Goal: Information Seeking & Learning: Learn about a topic

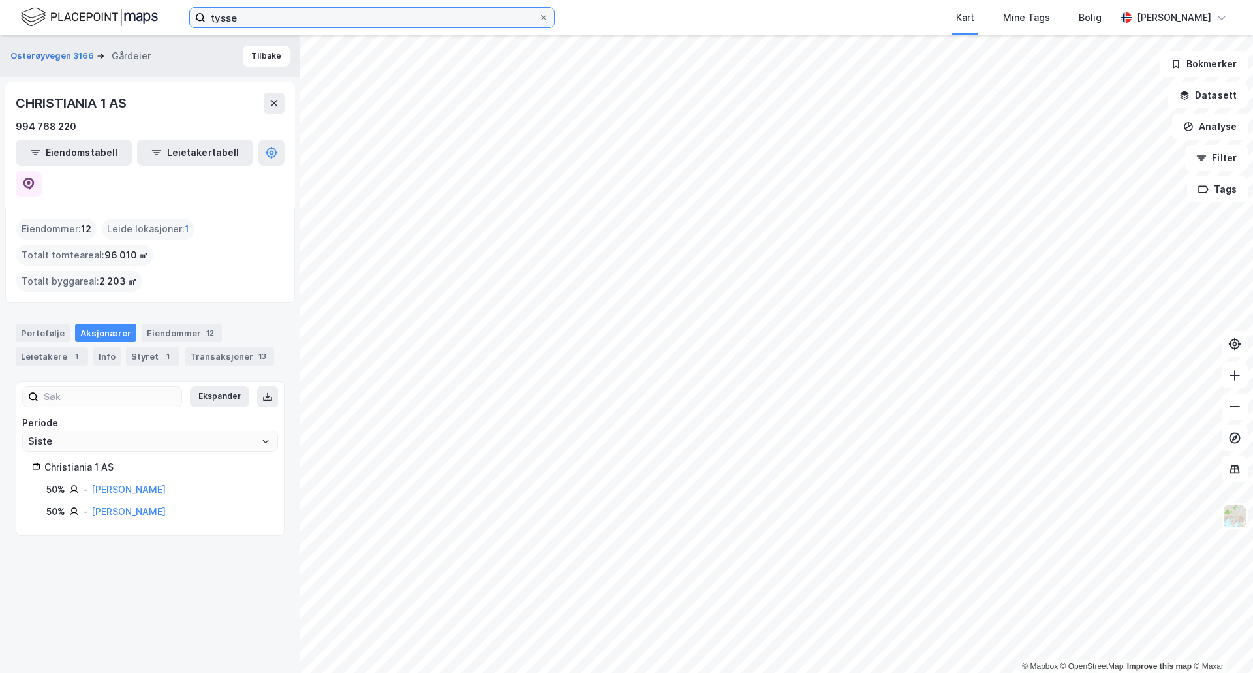
click at [275, 16] on input "tysse" at bounding box center [372, 18] width 333 height 20
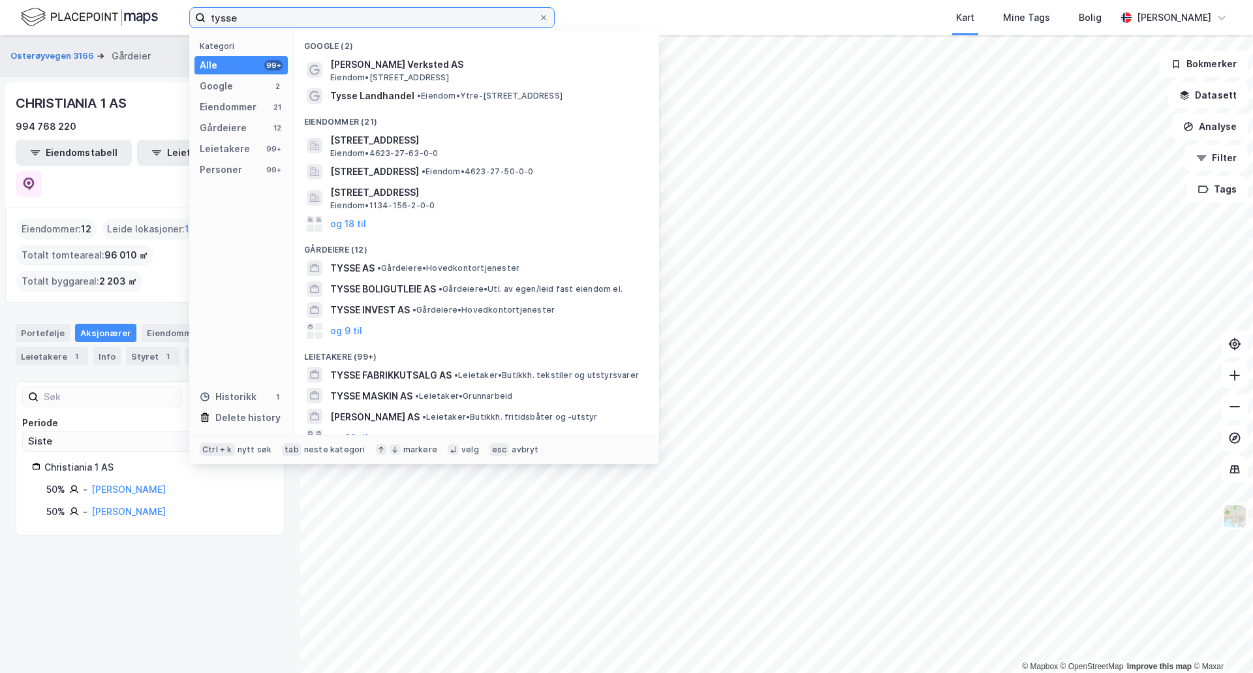
click at [275, 16] on input "tysse" at bounding box center [372, 18] width 333 height 20
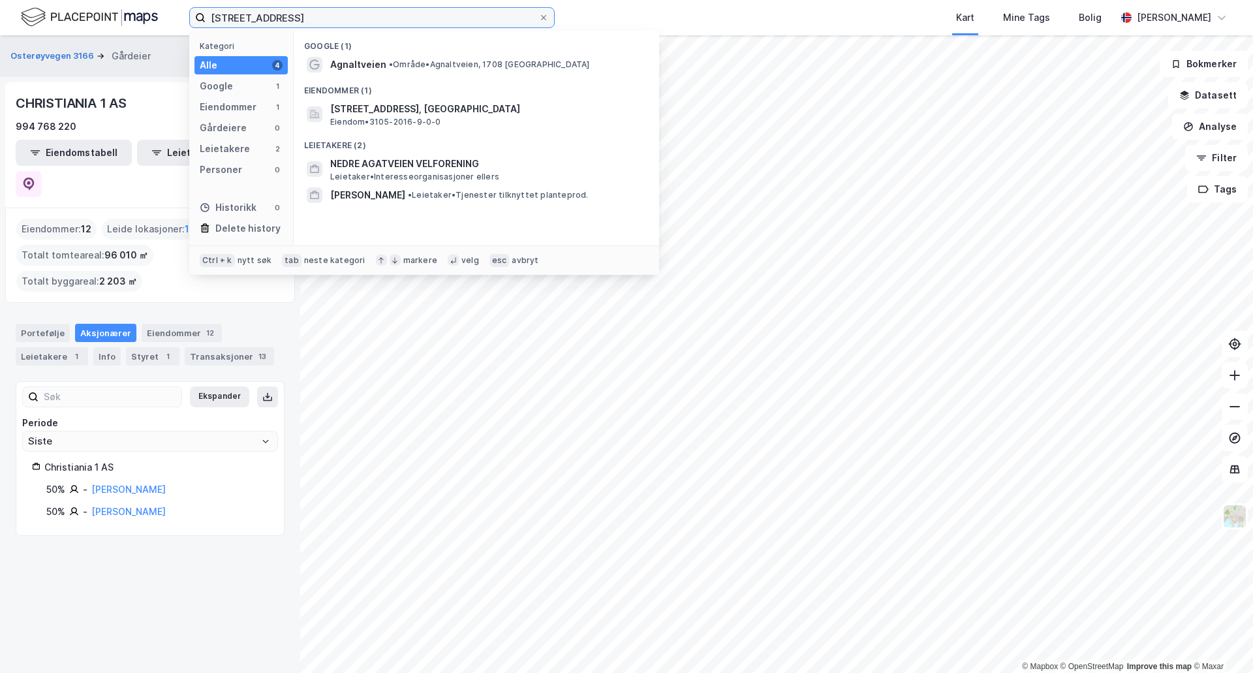
type input "[STREET_ADDRESS]"
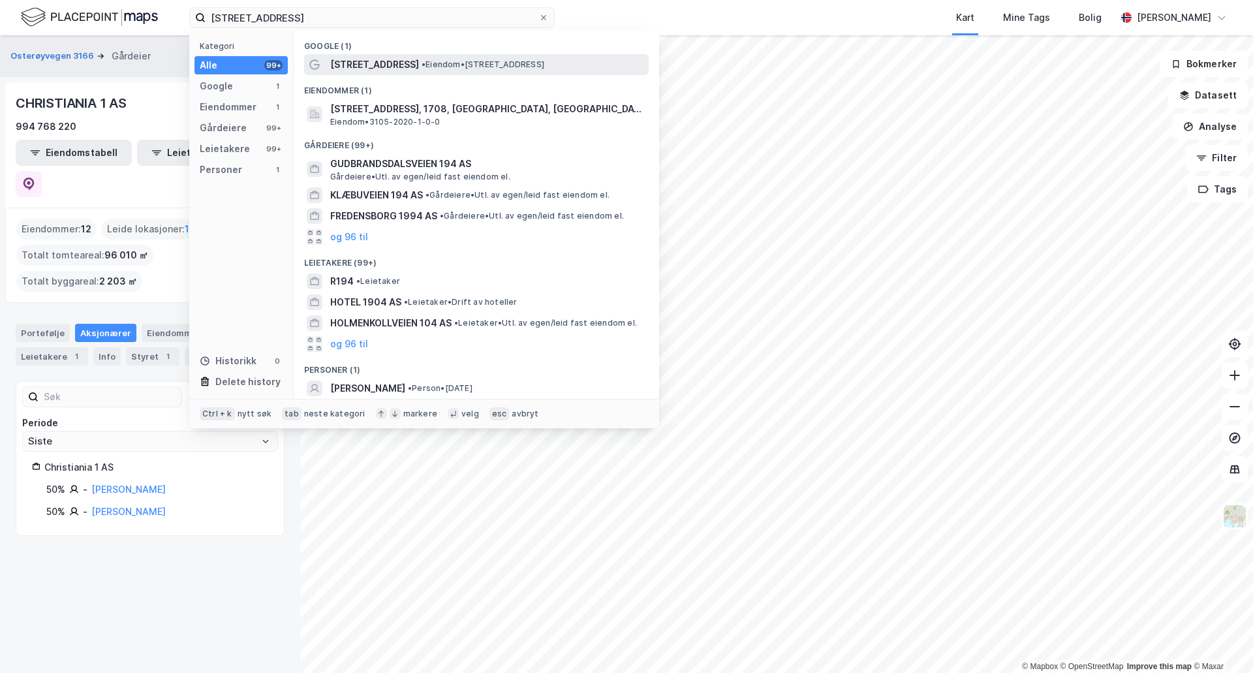
click at [382, 70] on span "[STREET_ADDRESS]" at bounding box center [374, 65] width 89 height 16
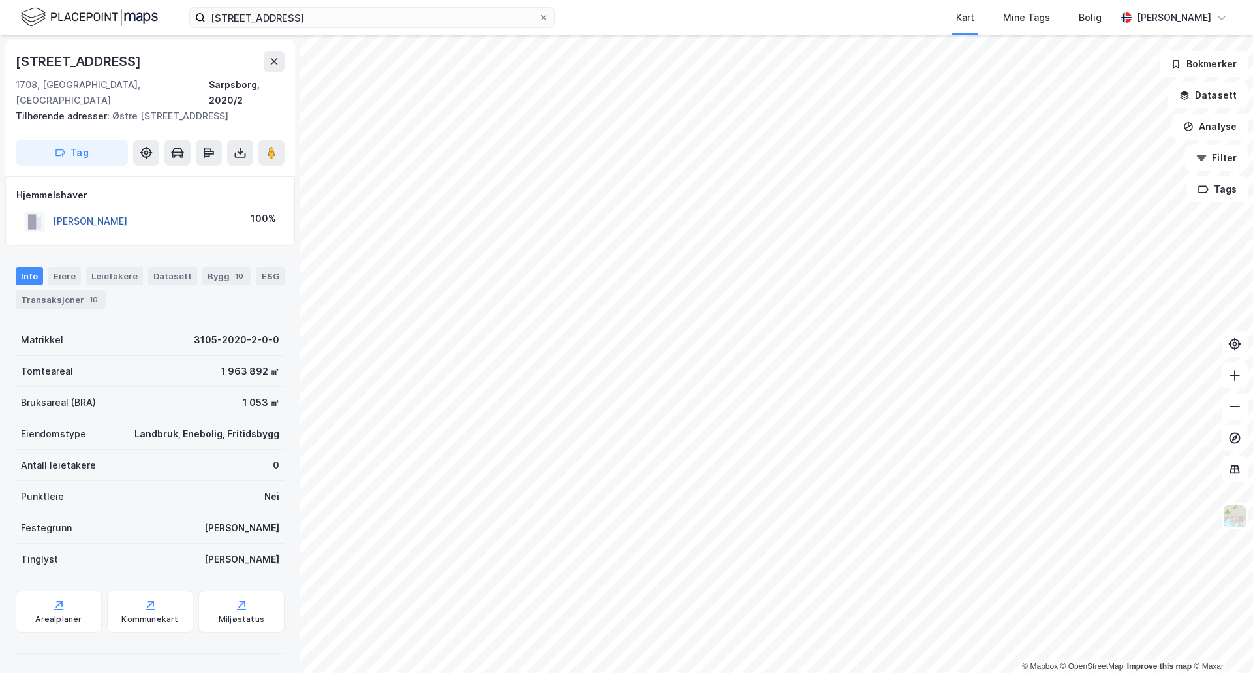
click at [0, 0] on button "[PERSON_NAME]" at bounding box center [0, 0] width 0 height 0
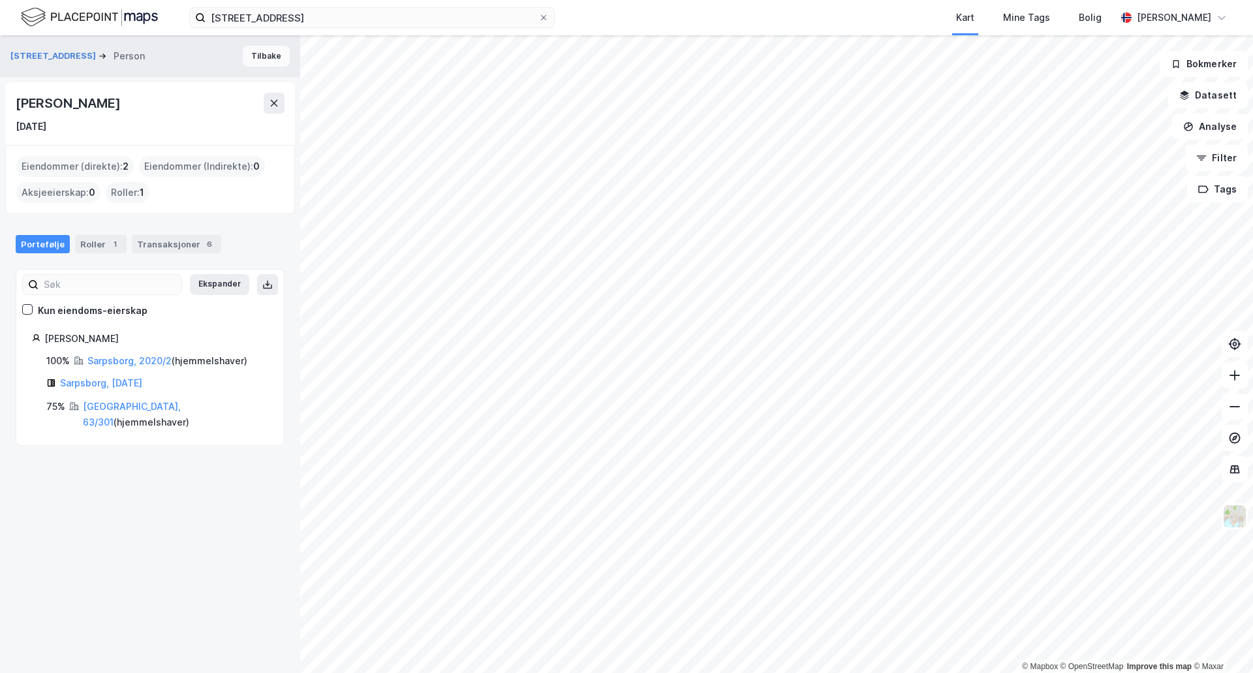
click at [258, 64] on button "Tilbake" at bounding box center [266, 56] width 47 height 21
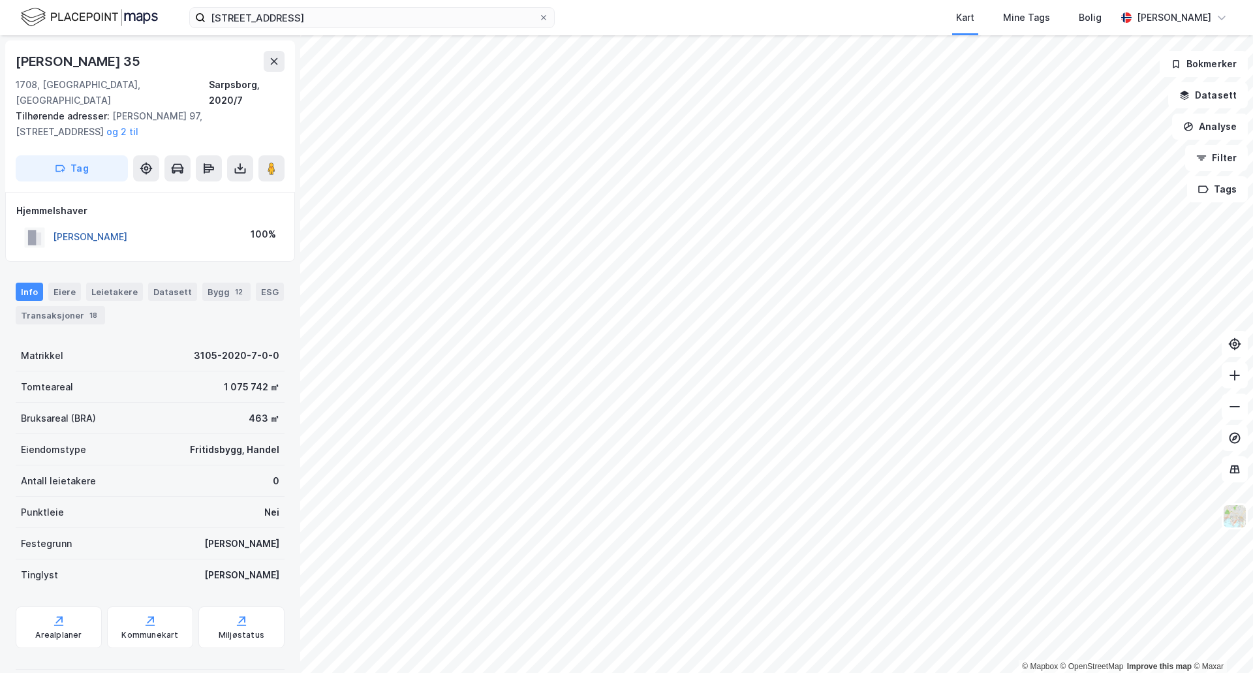
click at [0, 0] on button "[PERSON_NAME]" at bounding box center [0, 0] width 0 height 0
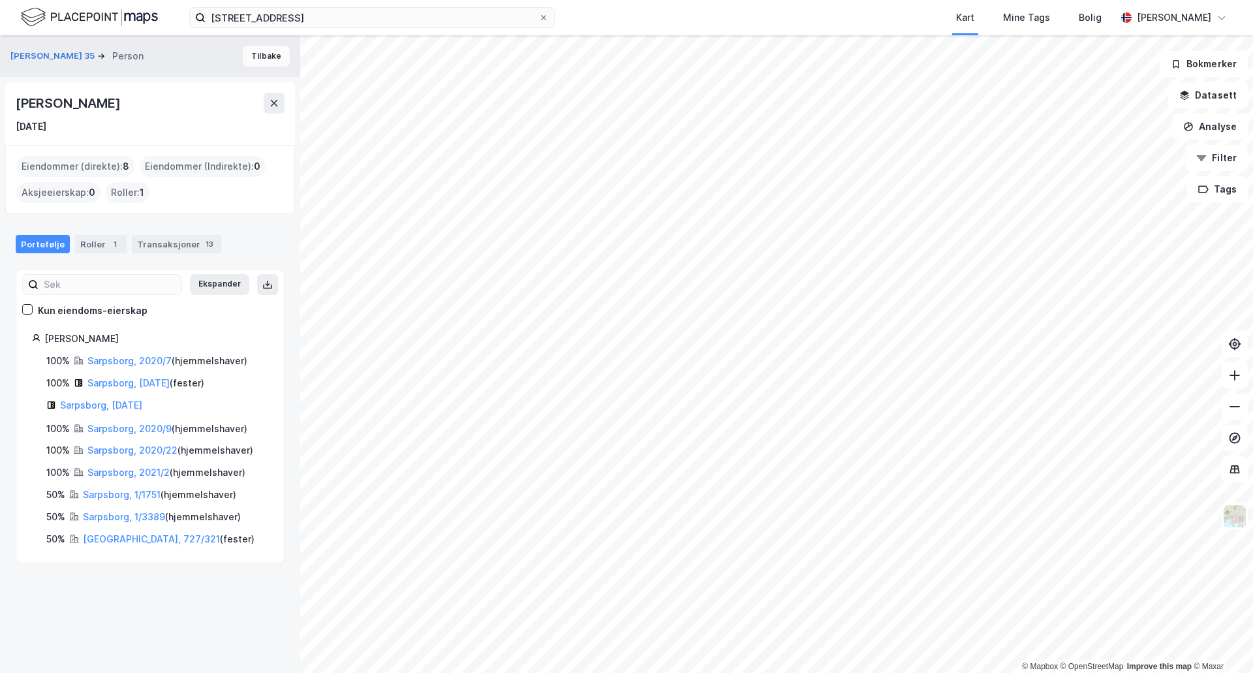
click at [255, 57] on button "Tilbake" at bounding box center [266, 56] width 47 height 21
